Goal: Task Accomplishment & Management: Complete application form

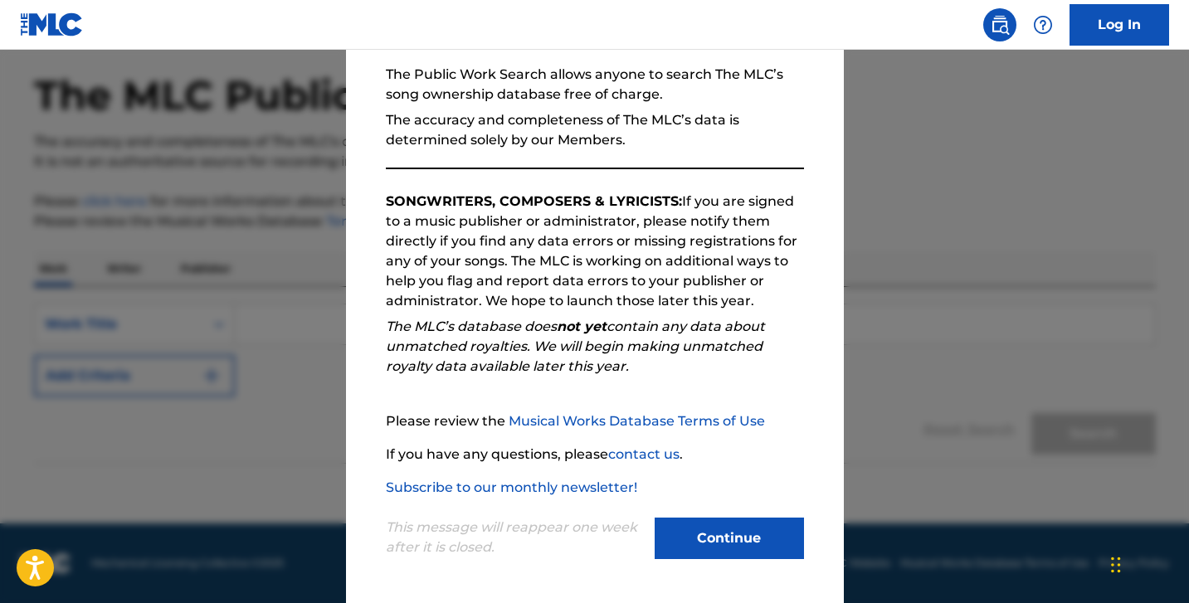
scroll to position [66, 0]
click at [739, 530] on button "Continue" at bounding box center [729, 538] width 149 height 41
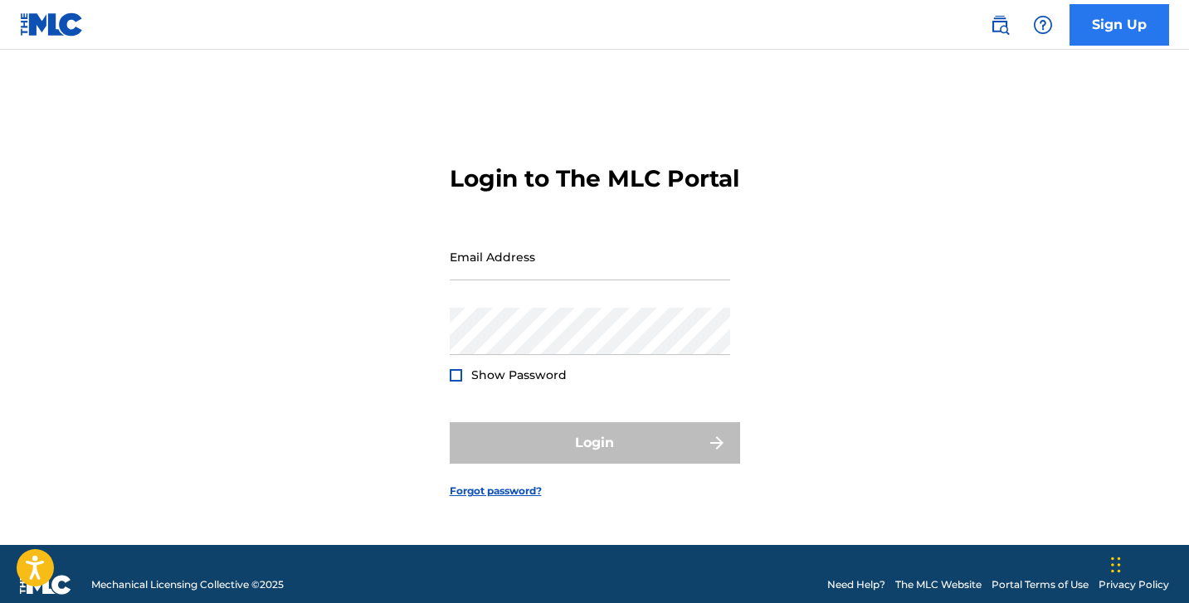
click at [1099, 26] on link "Sign Up" at bounding box center [1120, 24] width 100 height 41
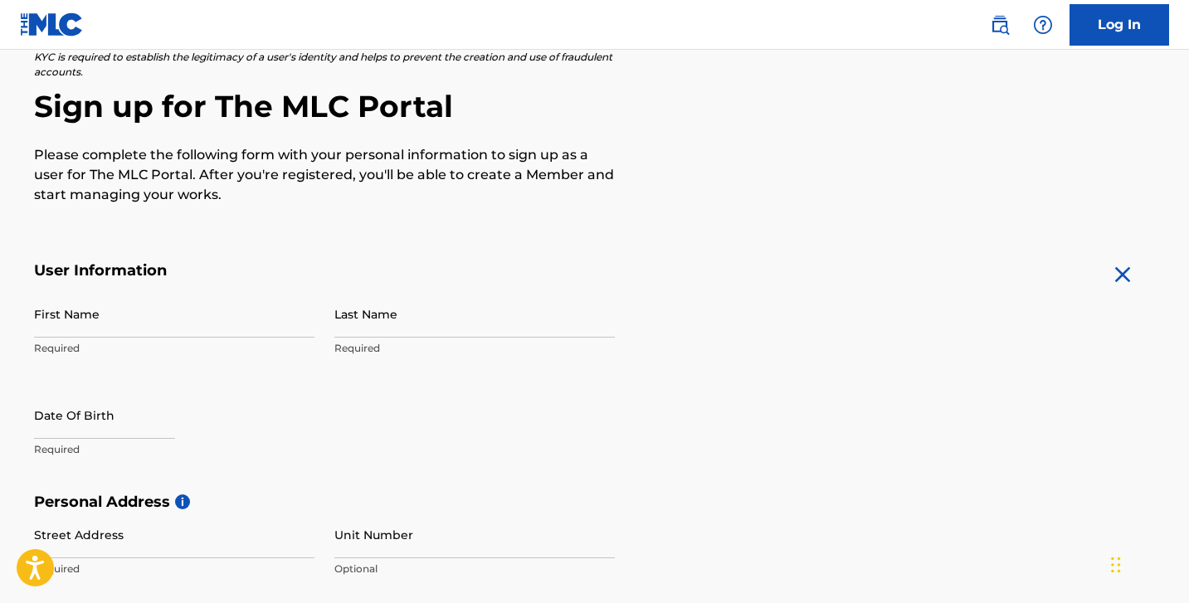
scroll to position [129, 0]
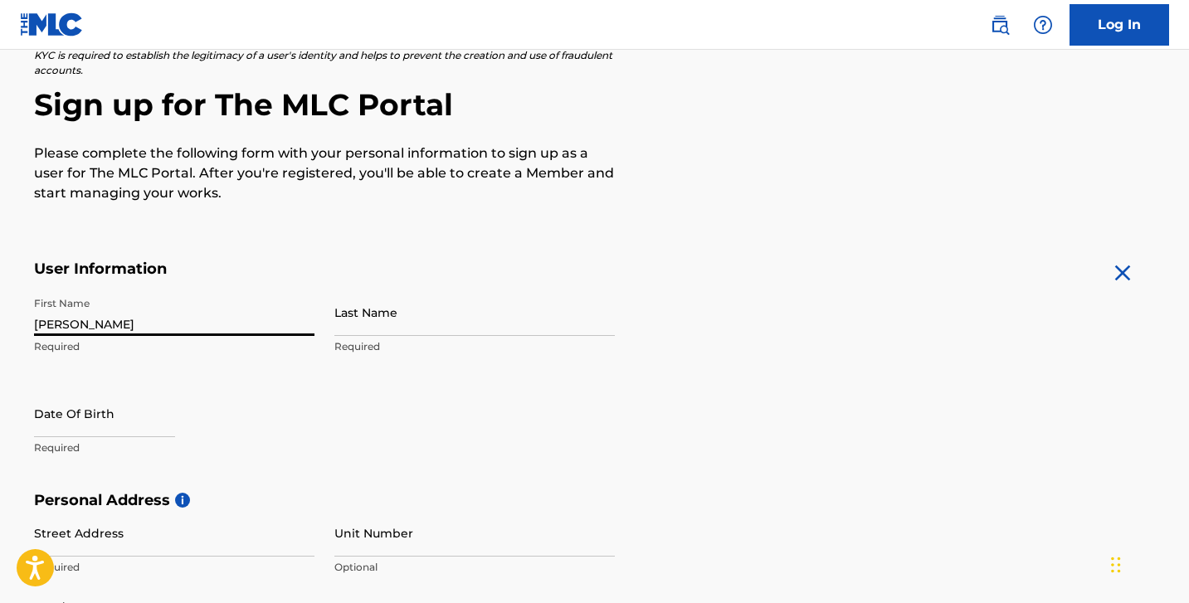
type input "[PERSON_NAME]"
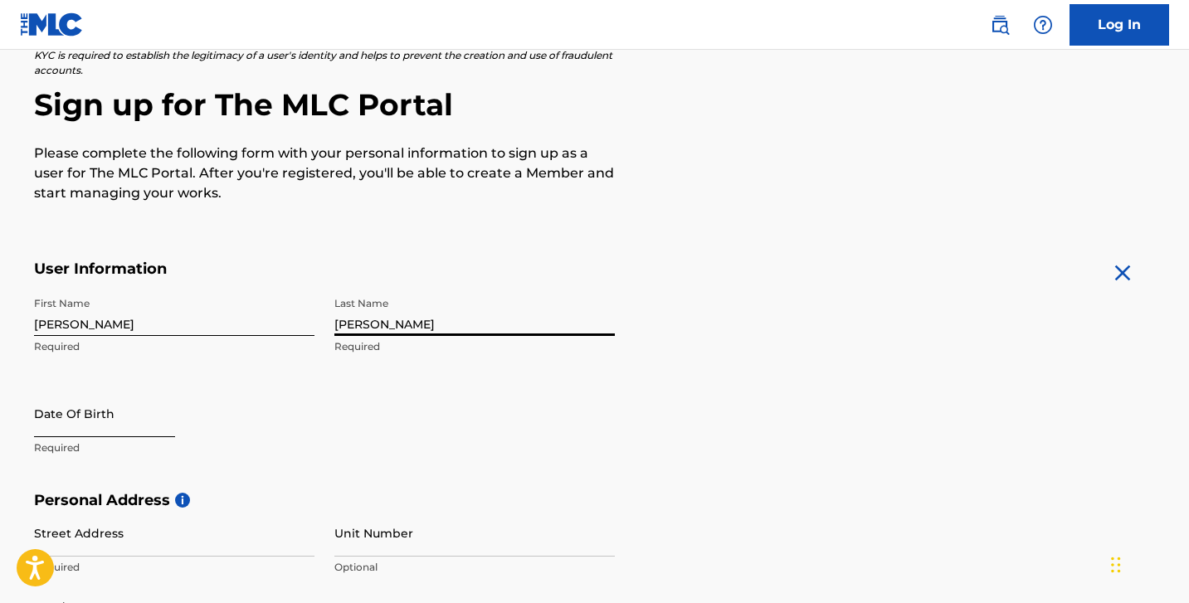
type input "[PERSON_NAME]"
select select "8"
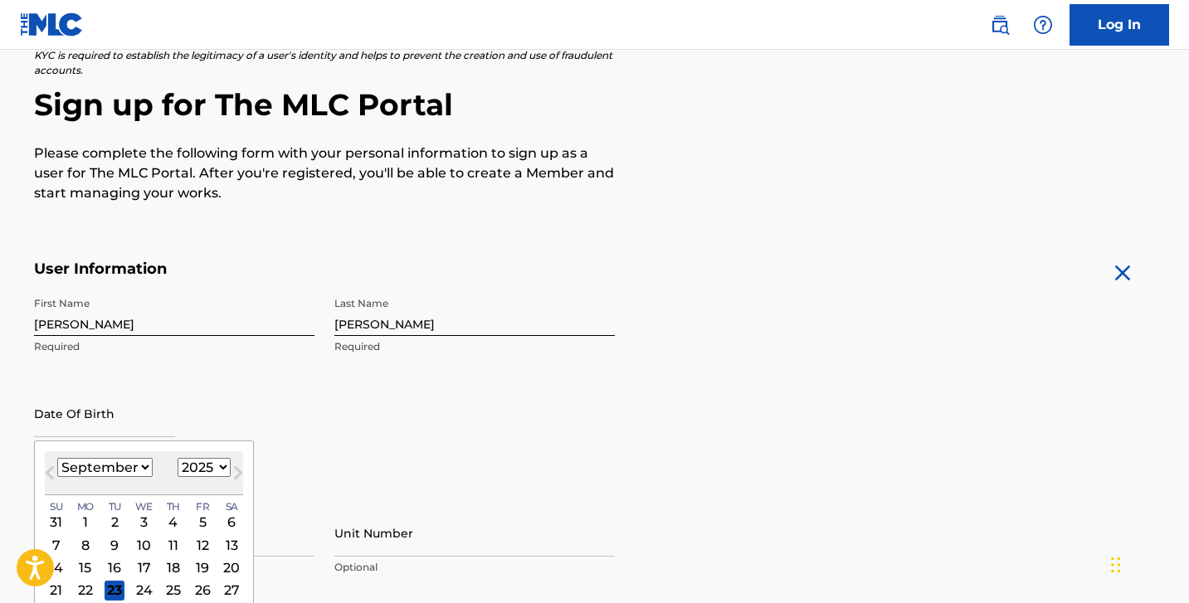
select select "1994"
select select "3"
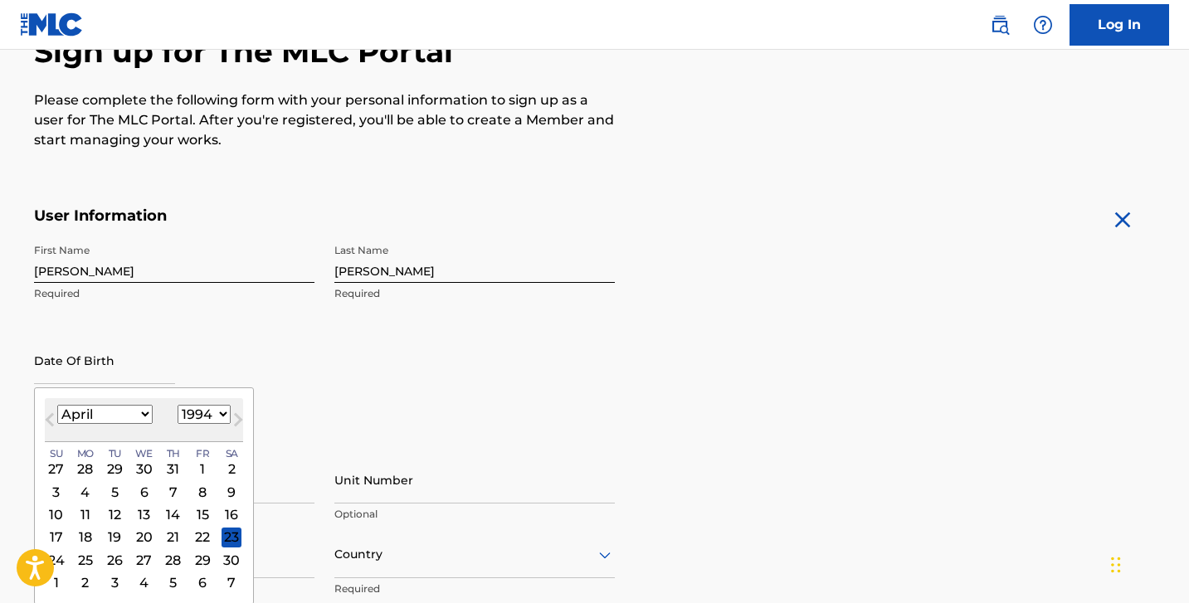
scroll to position [183, 0]
click at [194, 509] on div "15" at bounding box center [203, 514] width 20 height 20
type input "[DATE]"
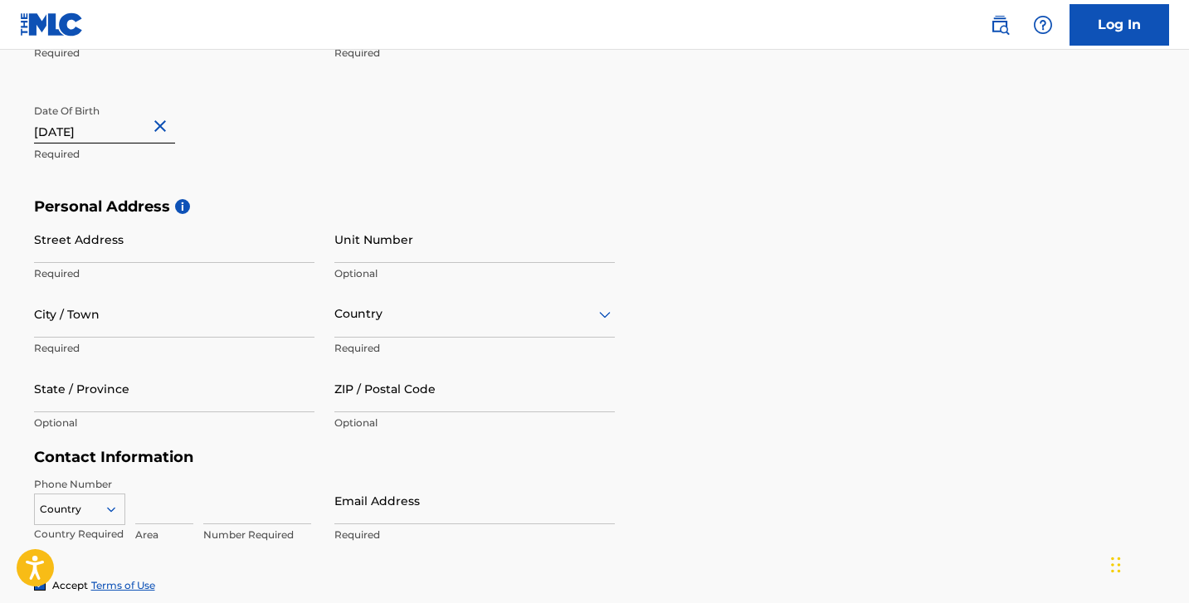
scroll to position [475, 0]
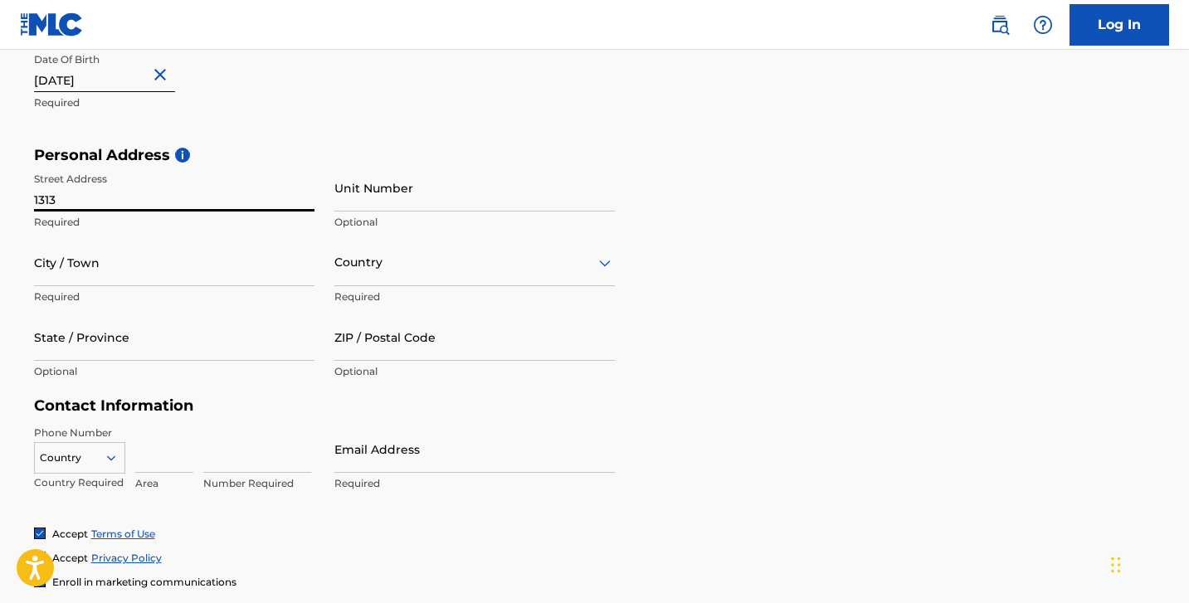
type input "1313"
